Goal: Task Accomplishment & Management: Manage account settings

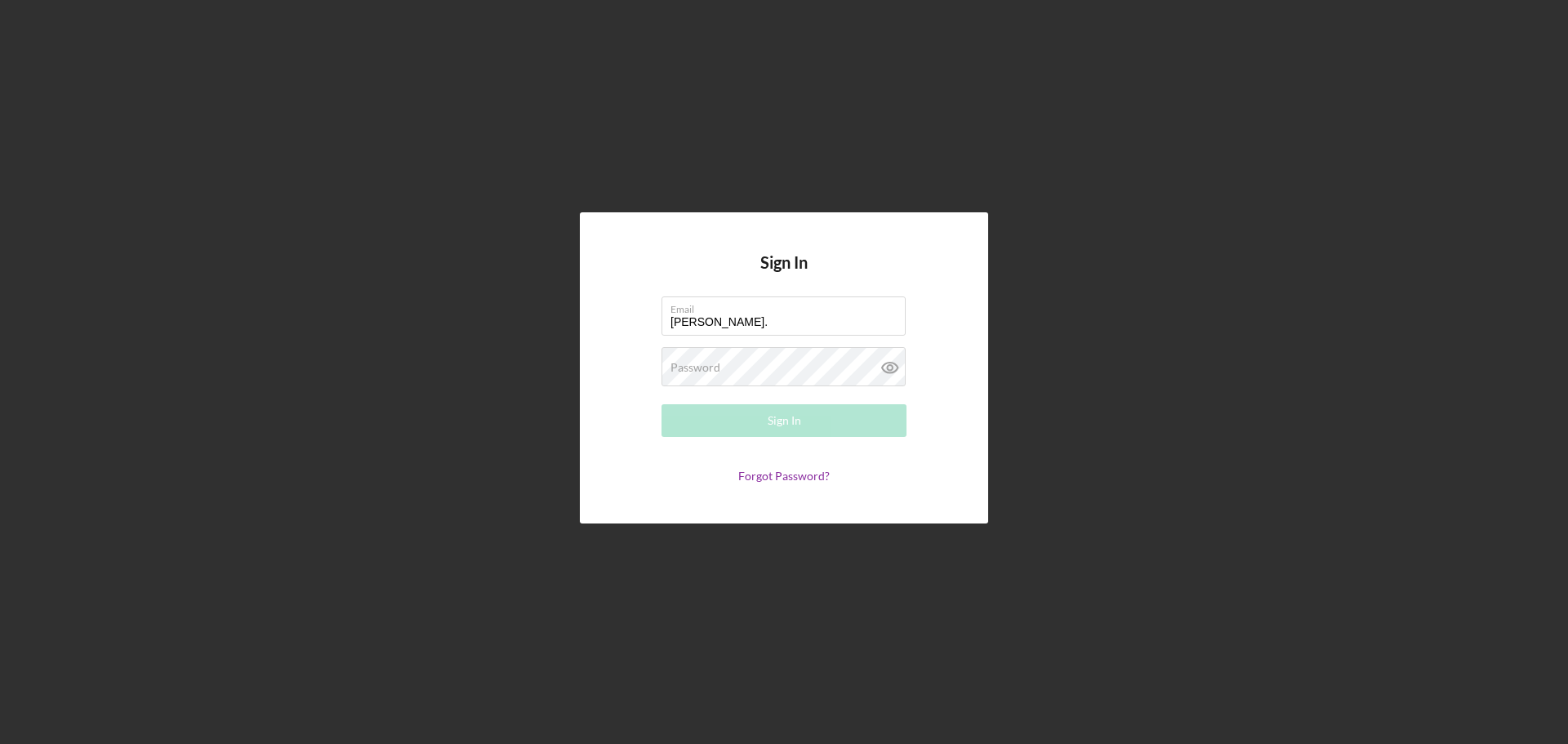
type input "[PERSON_NAME][EMAIL_ADDRESS][PERSON_NAME][DOMAIN_NAME]"
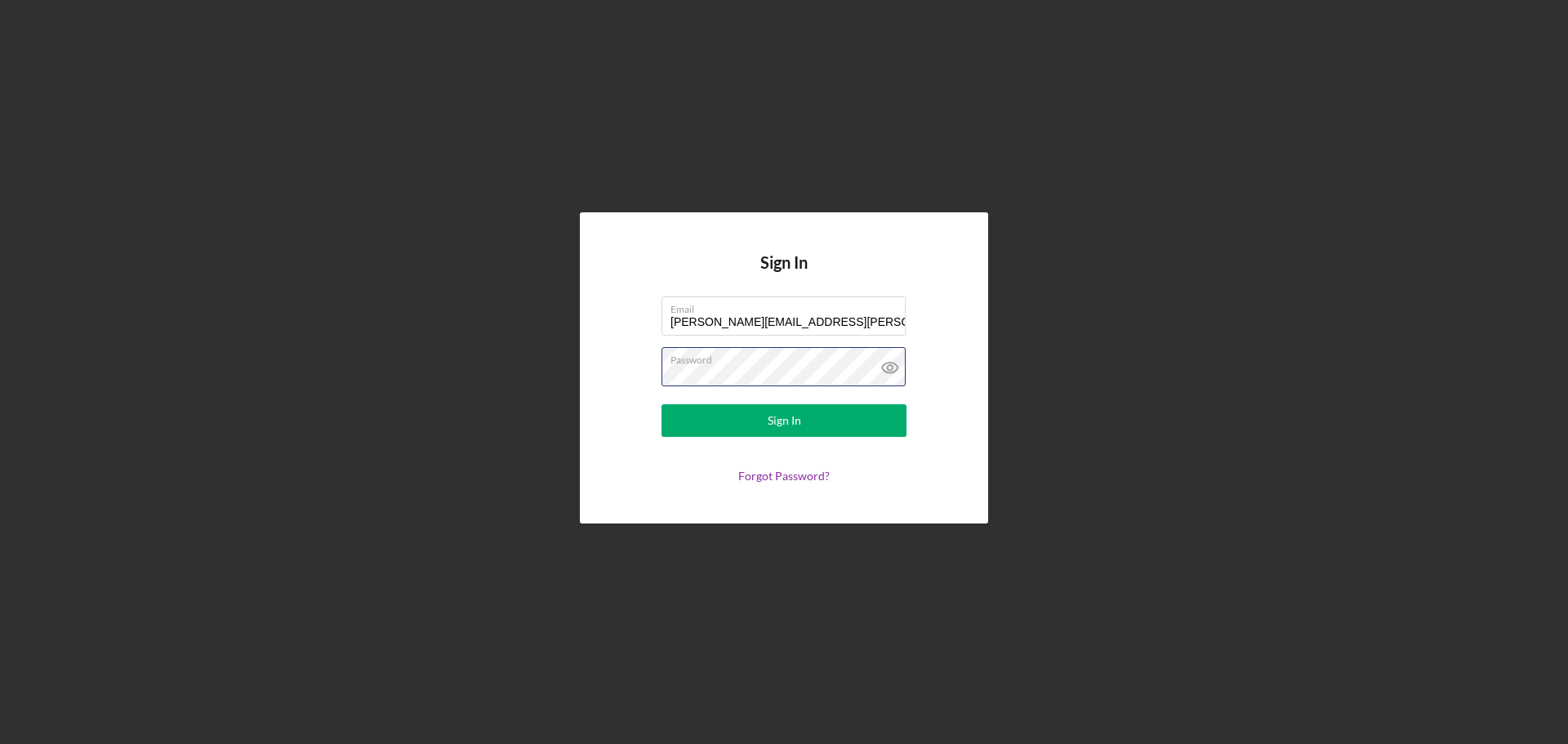
click at [662, 404] on button "Sign In" at bounding box center [784, 420] width 245 height 33
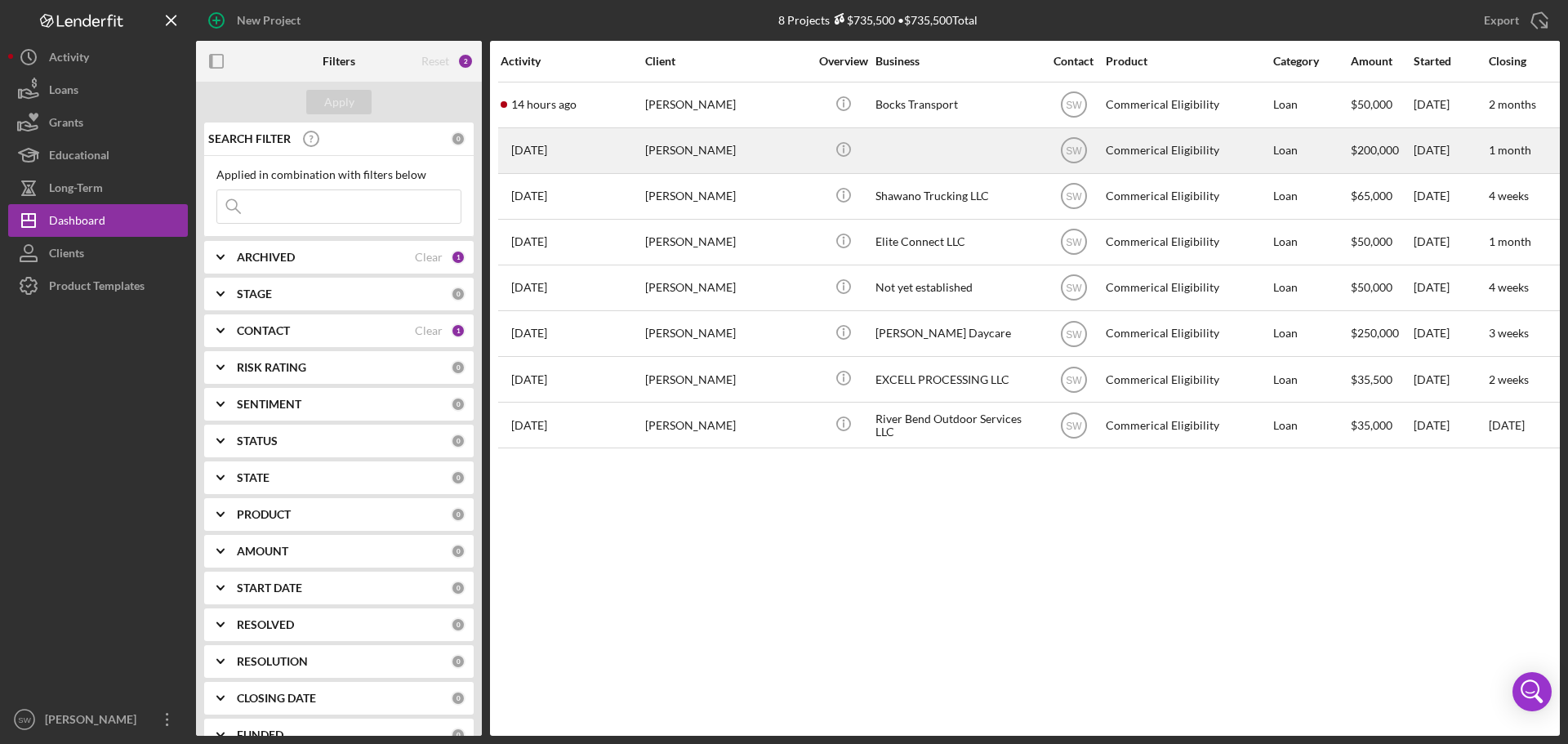
click at [675, 151] on div "[PERSON_NAME]" at bounding box center [728, 150] width 164 height 43
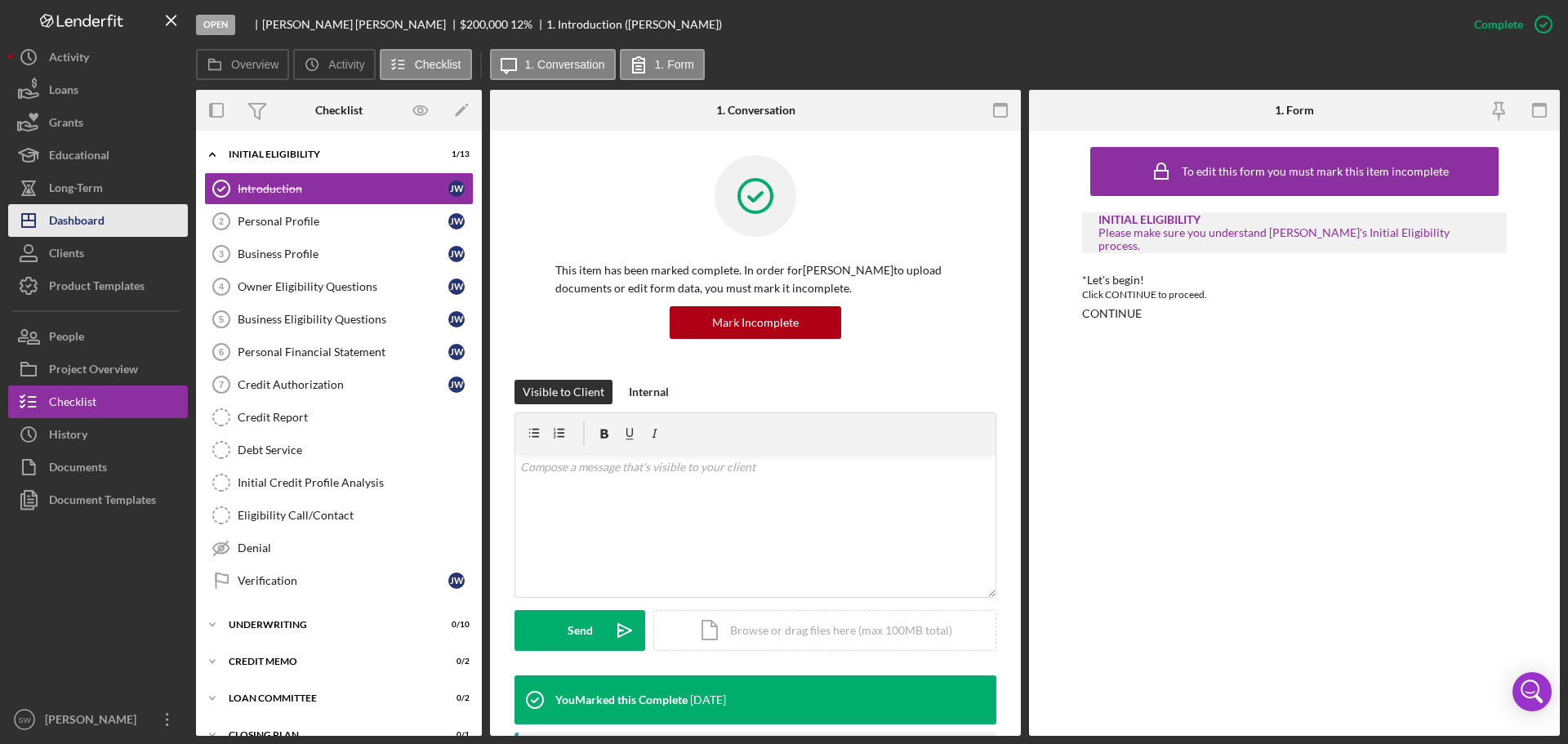
click at [70, 219] on div "Dashboard" at bounding box center [76, 222] width 56 height 37
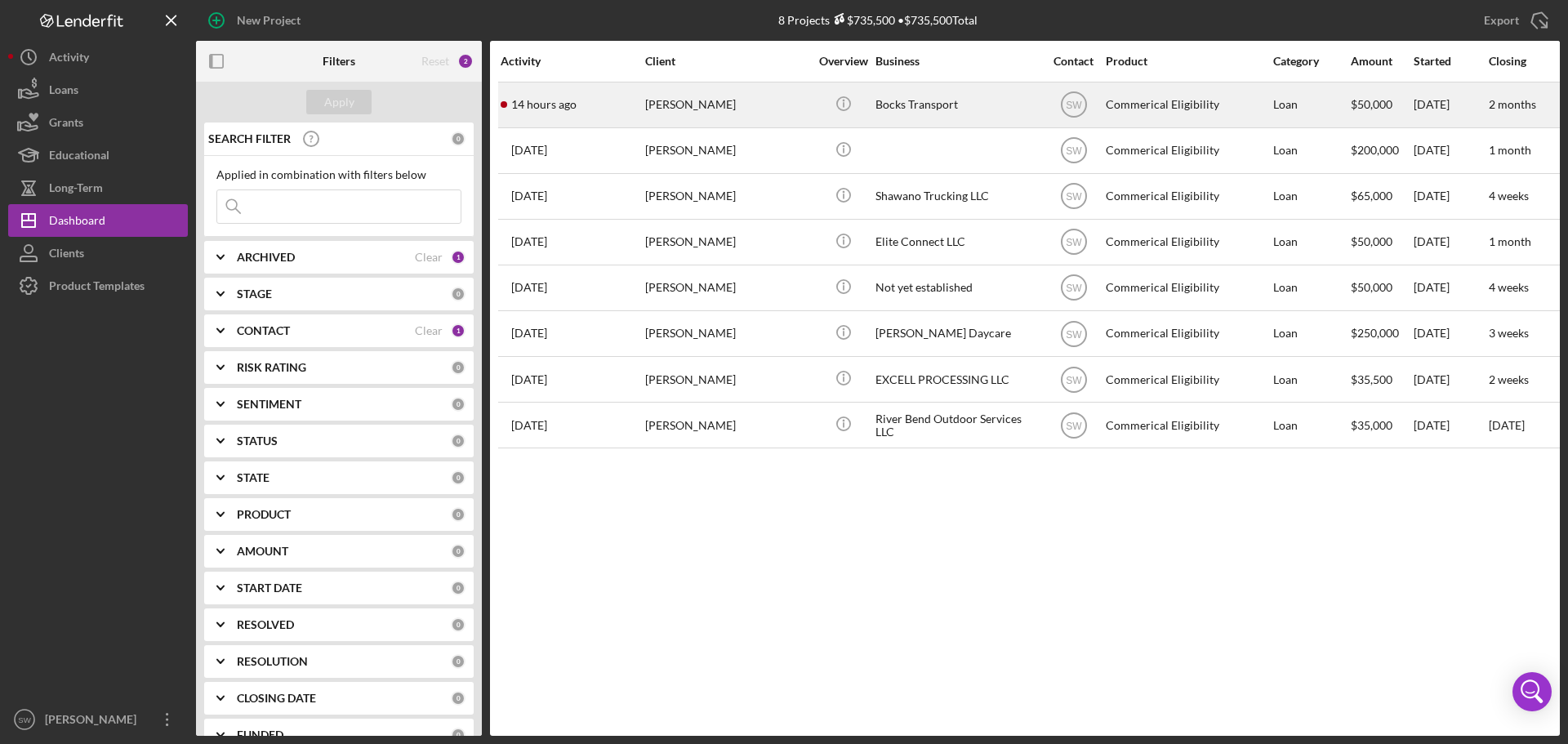
click at [546, 102] on time "14 hours ago" at bounding box center [543, 104] width 65 height 13
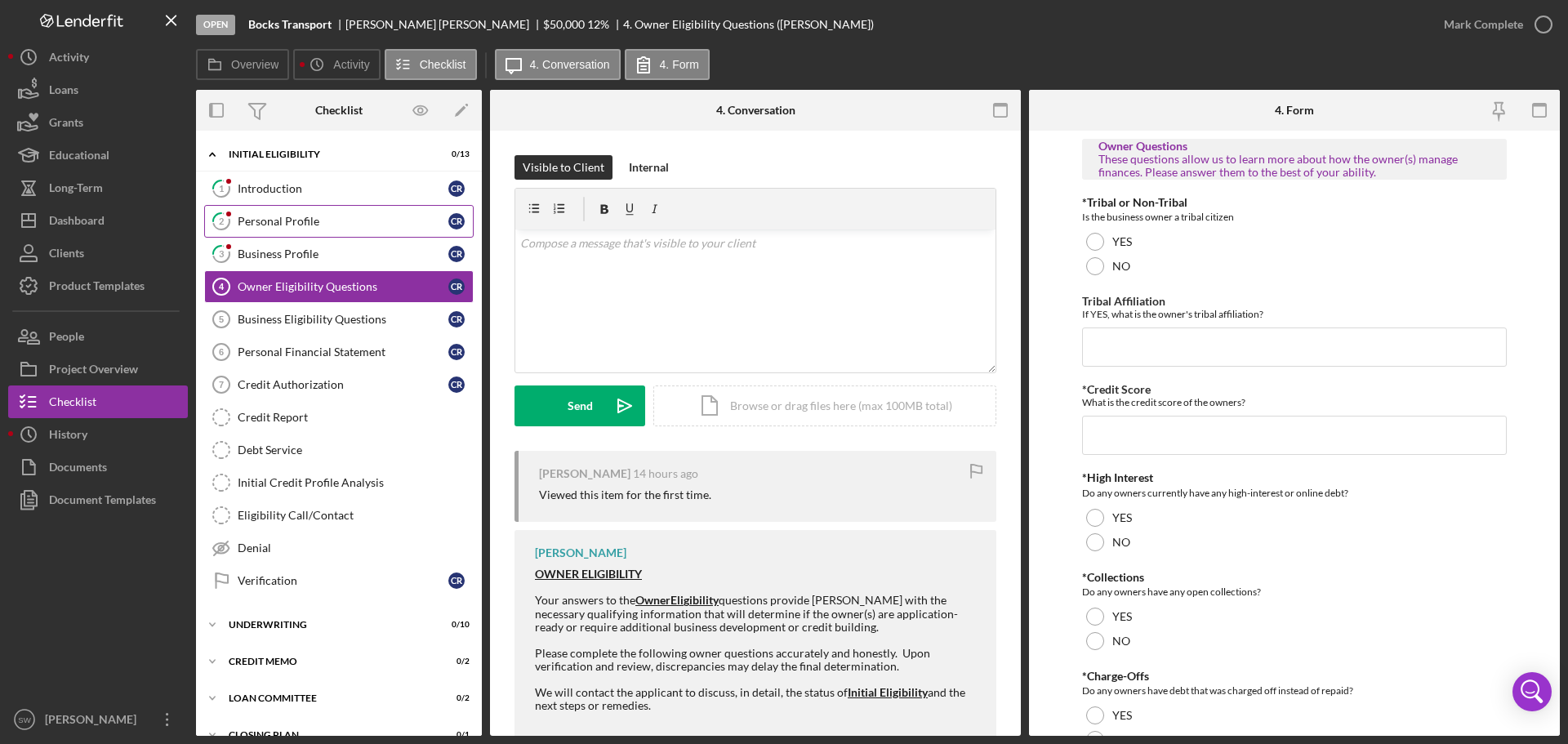
click at [271, 219] on div "Personal Profile" at bounding box center [344, 221] width 211 height 13
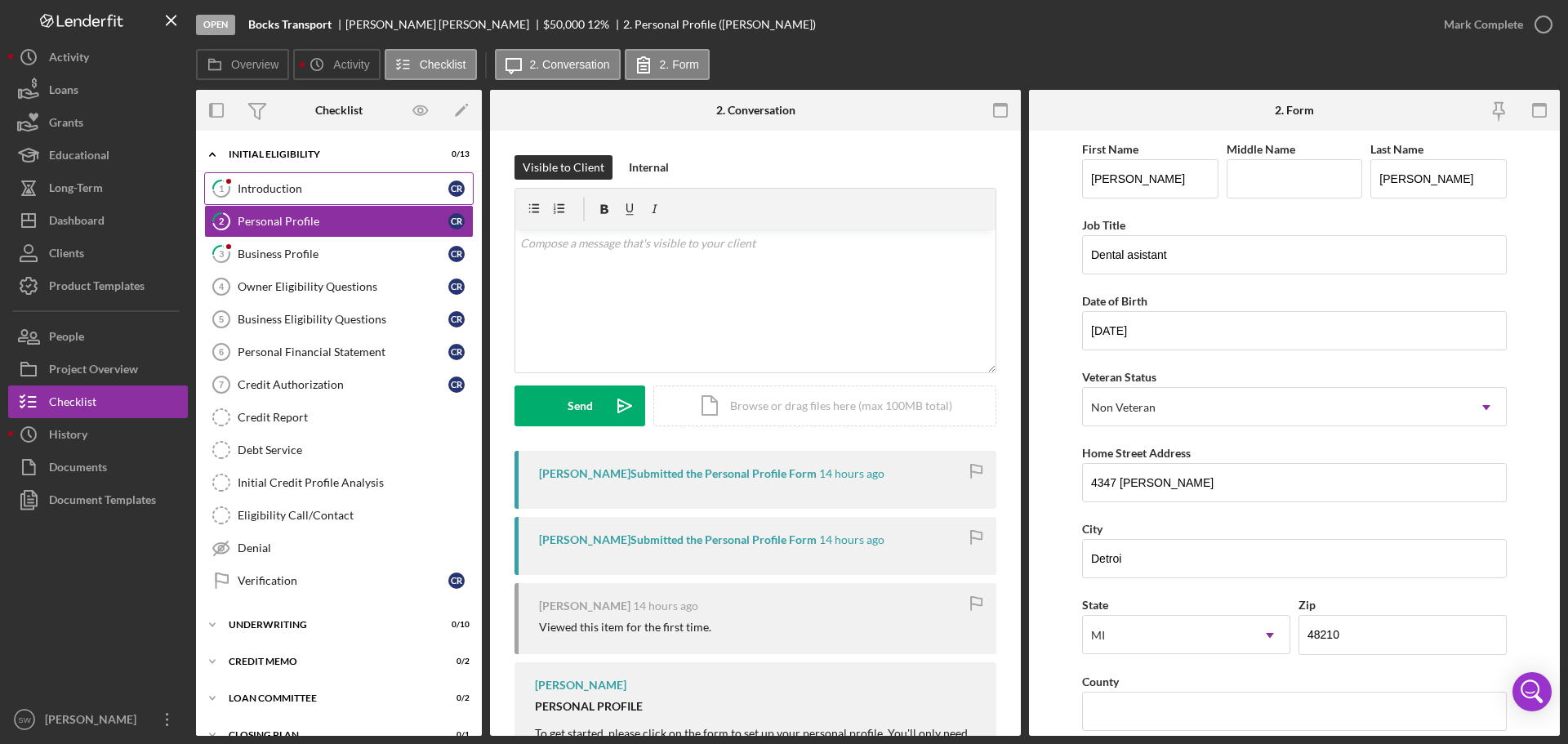
click at [256, 192] on div "Introduction" at bounding box center [344, 189] width 211 height 13
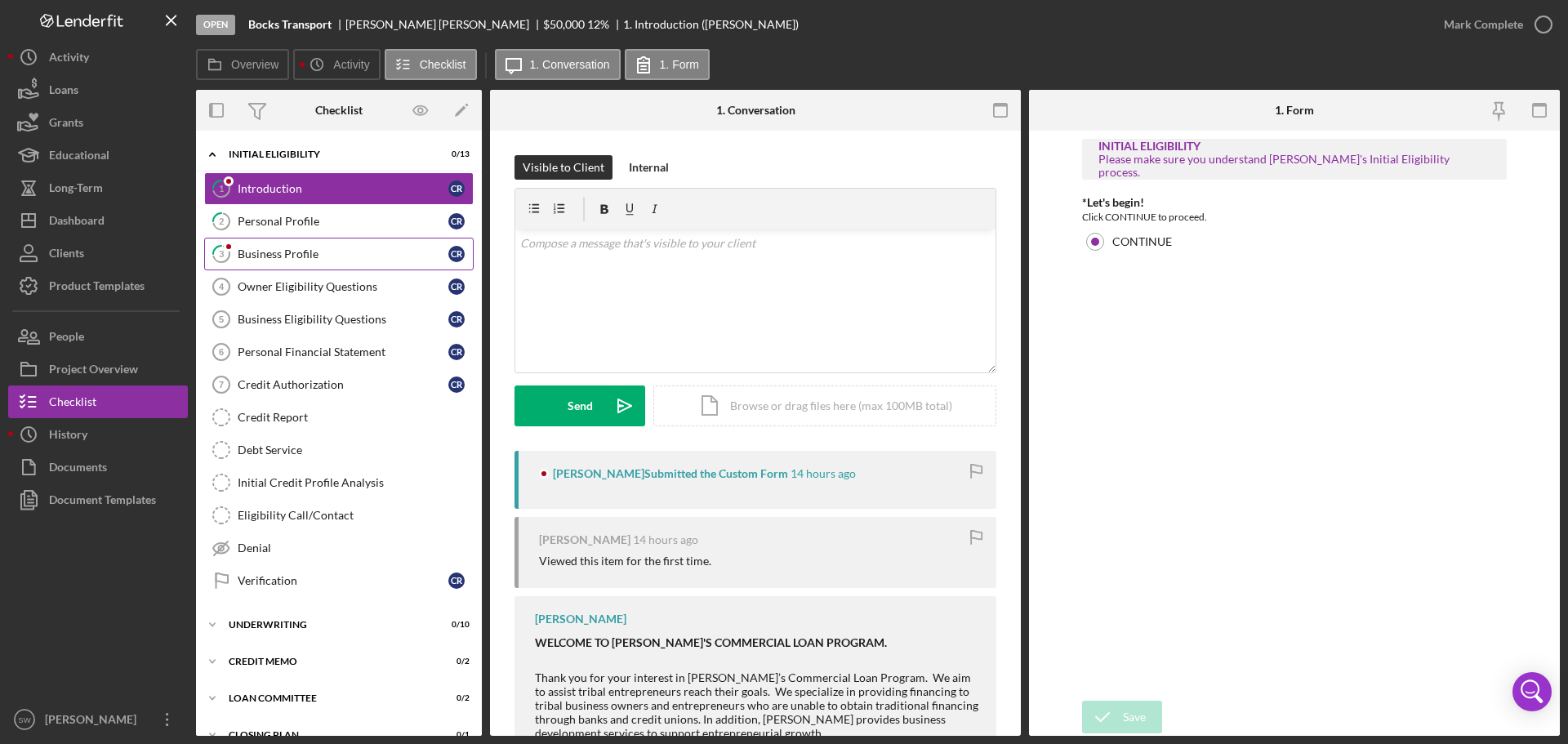
click at [250, 256] on div "Business Profile" at bounding box center [344, 254] width 211 height 13
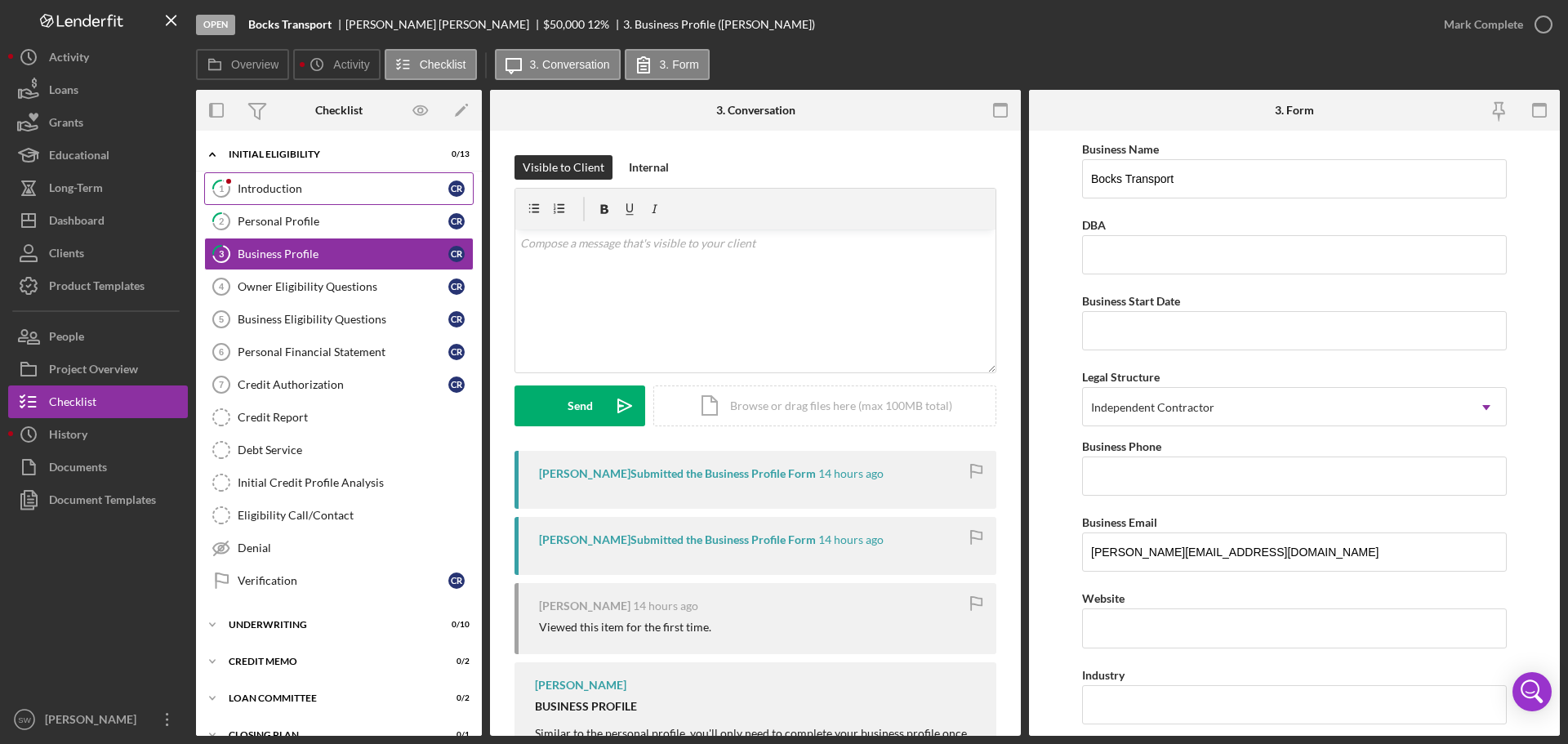
click at [263, 189] on div "Introduction" at bounding box center [344, 189] width 211 height 13
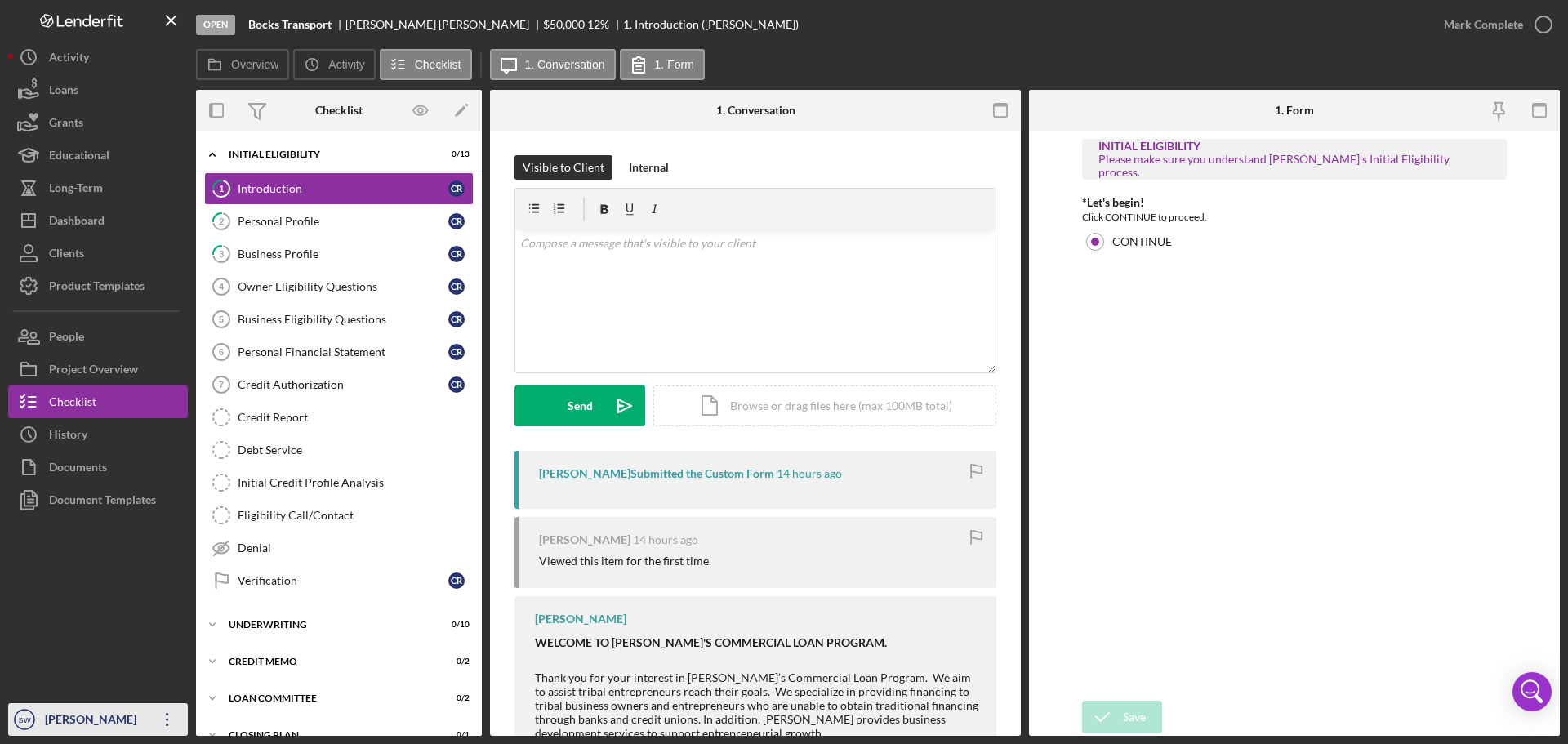
click at [73, 717] on div "[PERSON_NAME]" at bounding box center [93, 720] width 106 height 37
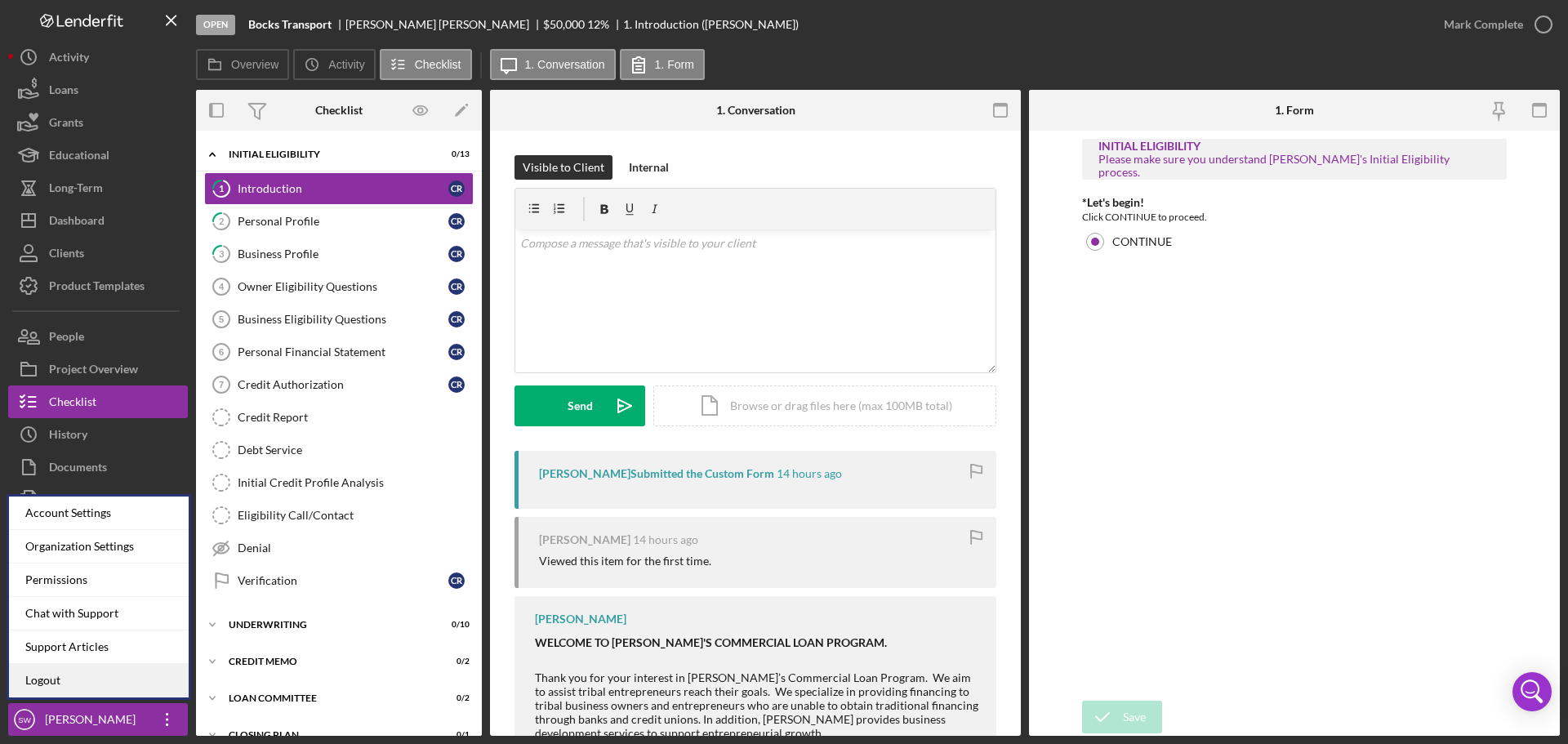
click at [52, 676] on link "Logout" at bounding box center [99, 681] width 180 height 34
